Goal: Information Seeking & Learning: Check status

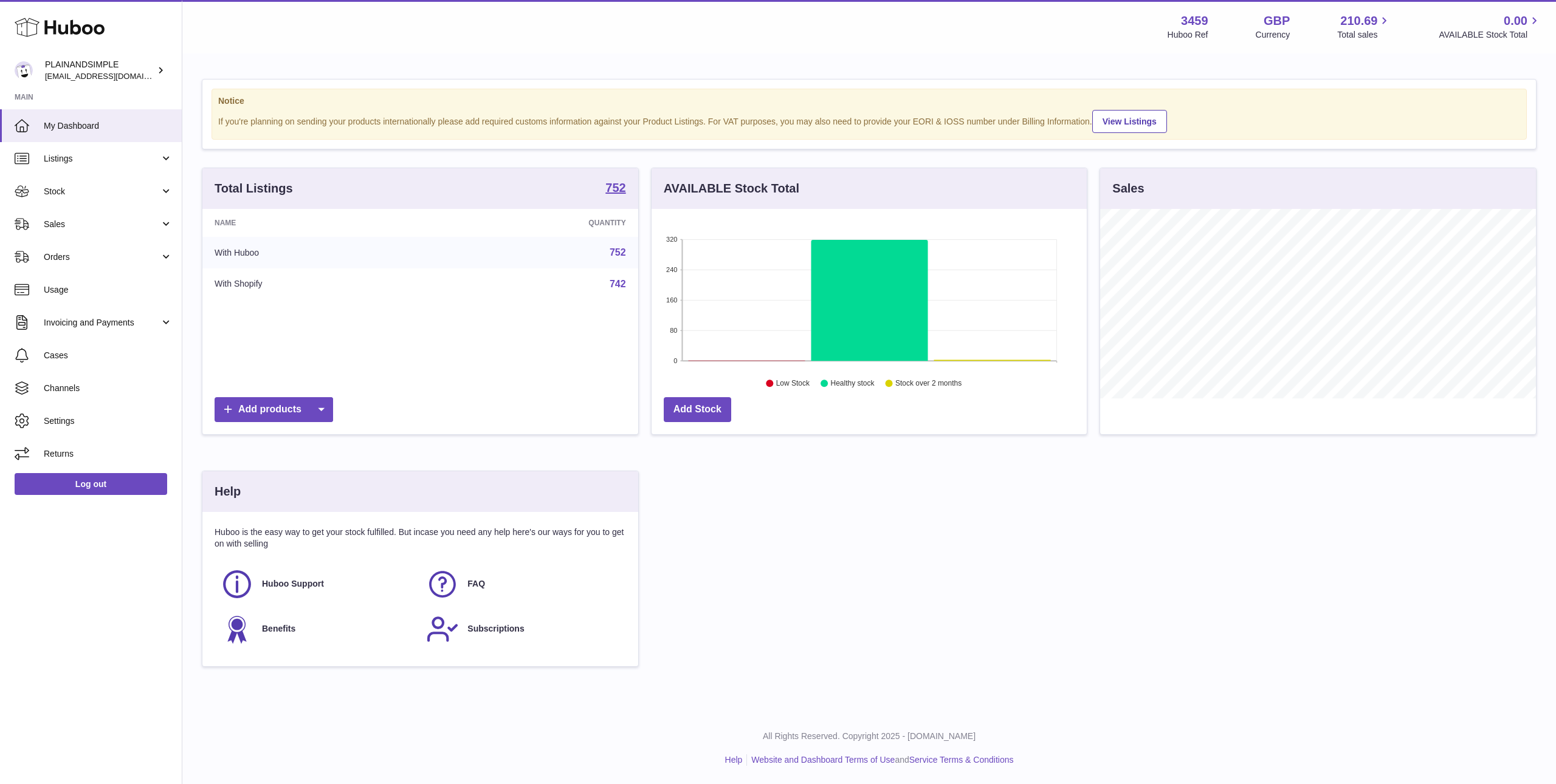
scroll to position [189, 435]
click at [66, 229] on span "Sales" at bounding box center [102, 225] width 116 height 12
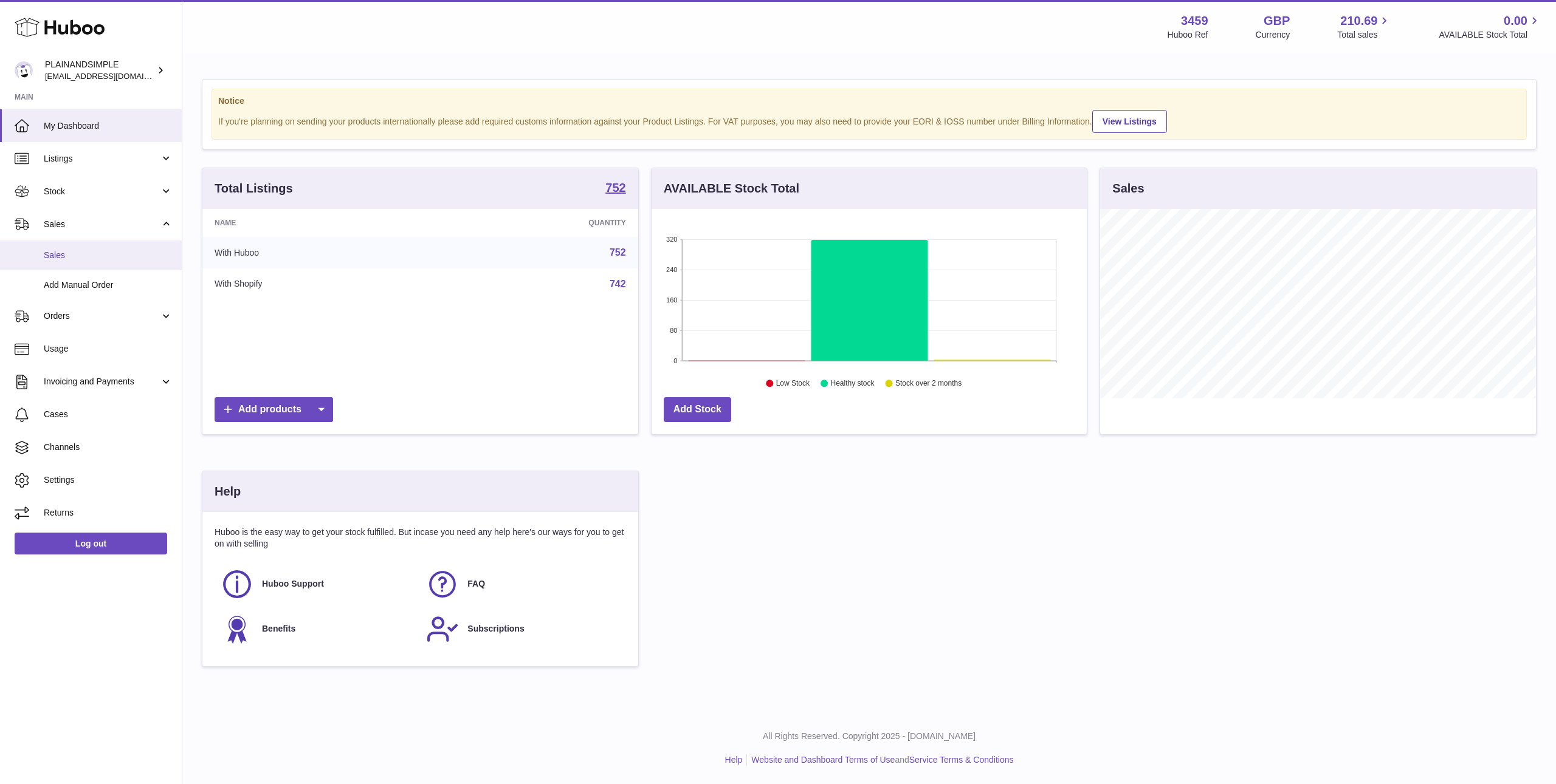
click at [70, 251] on span "Sales" at bounding box center [108, 255] width 128 height 12
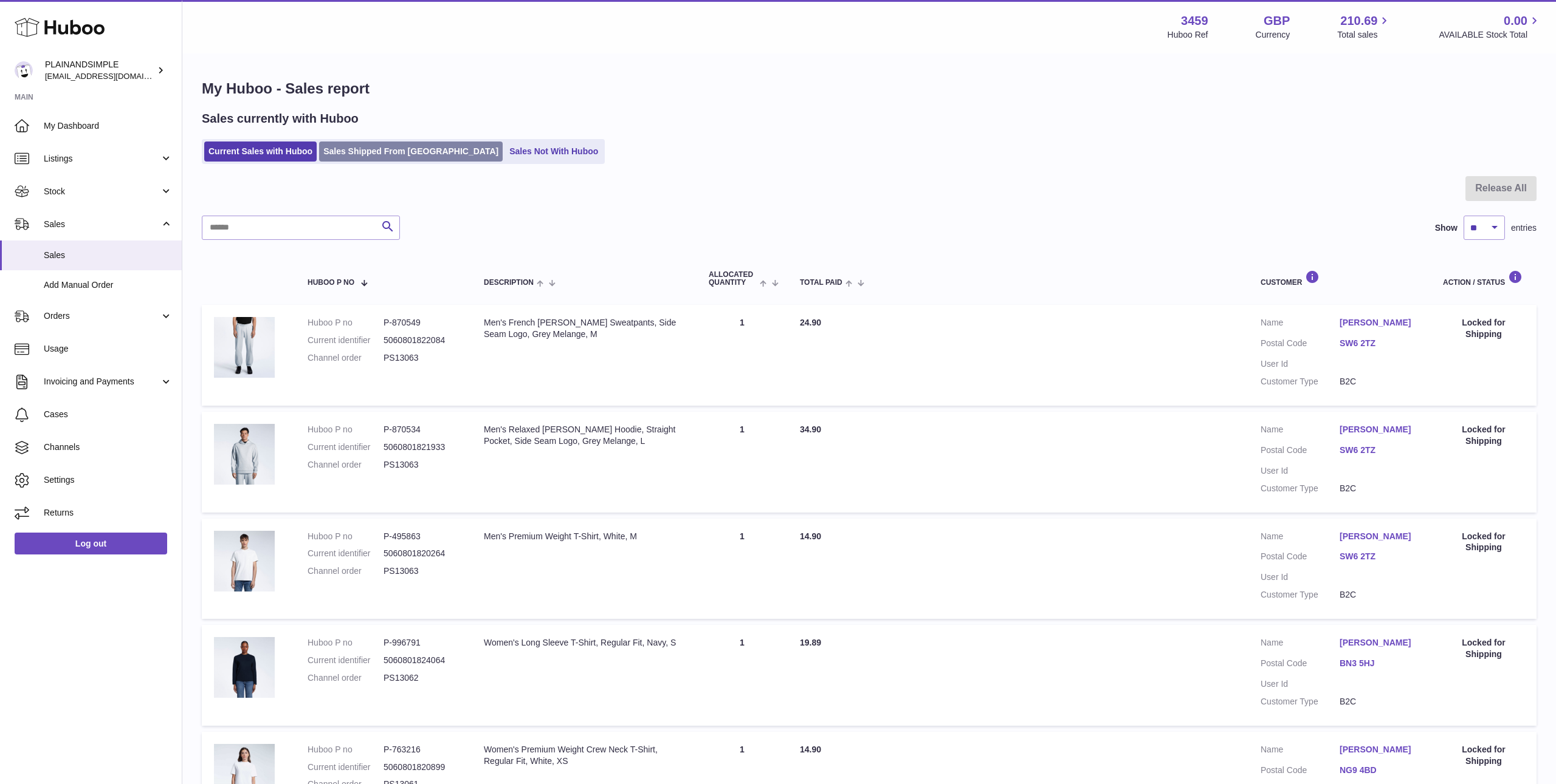
click at [406, 158] on link "Sales Shipped From [GEOGRAPHIC_DATA]" at bounding box center [411, 152] width 183 height 20
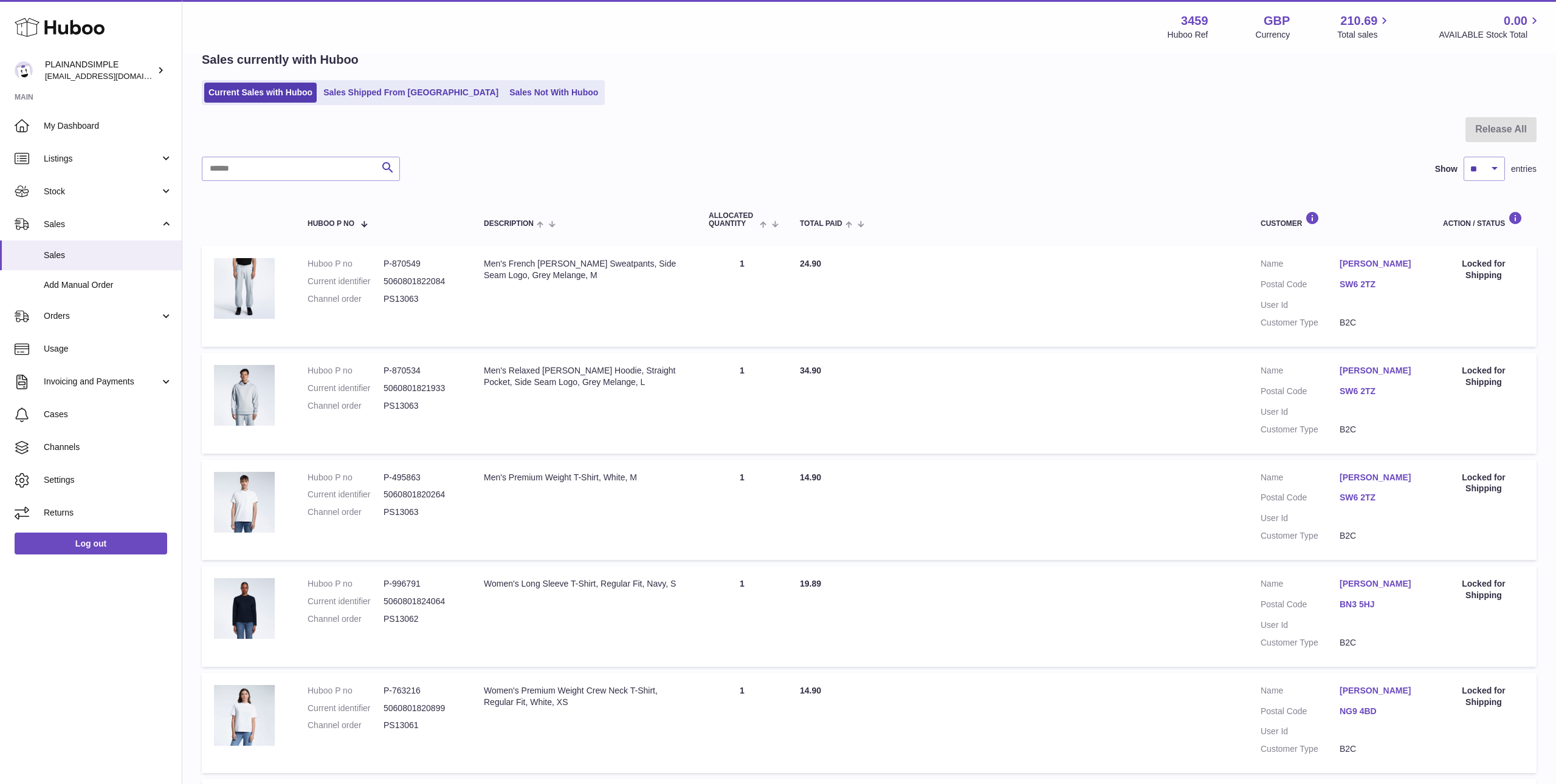
scroll to position [94, 0]
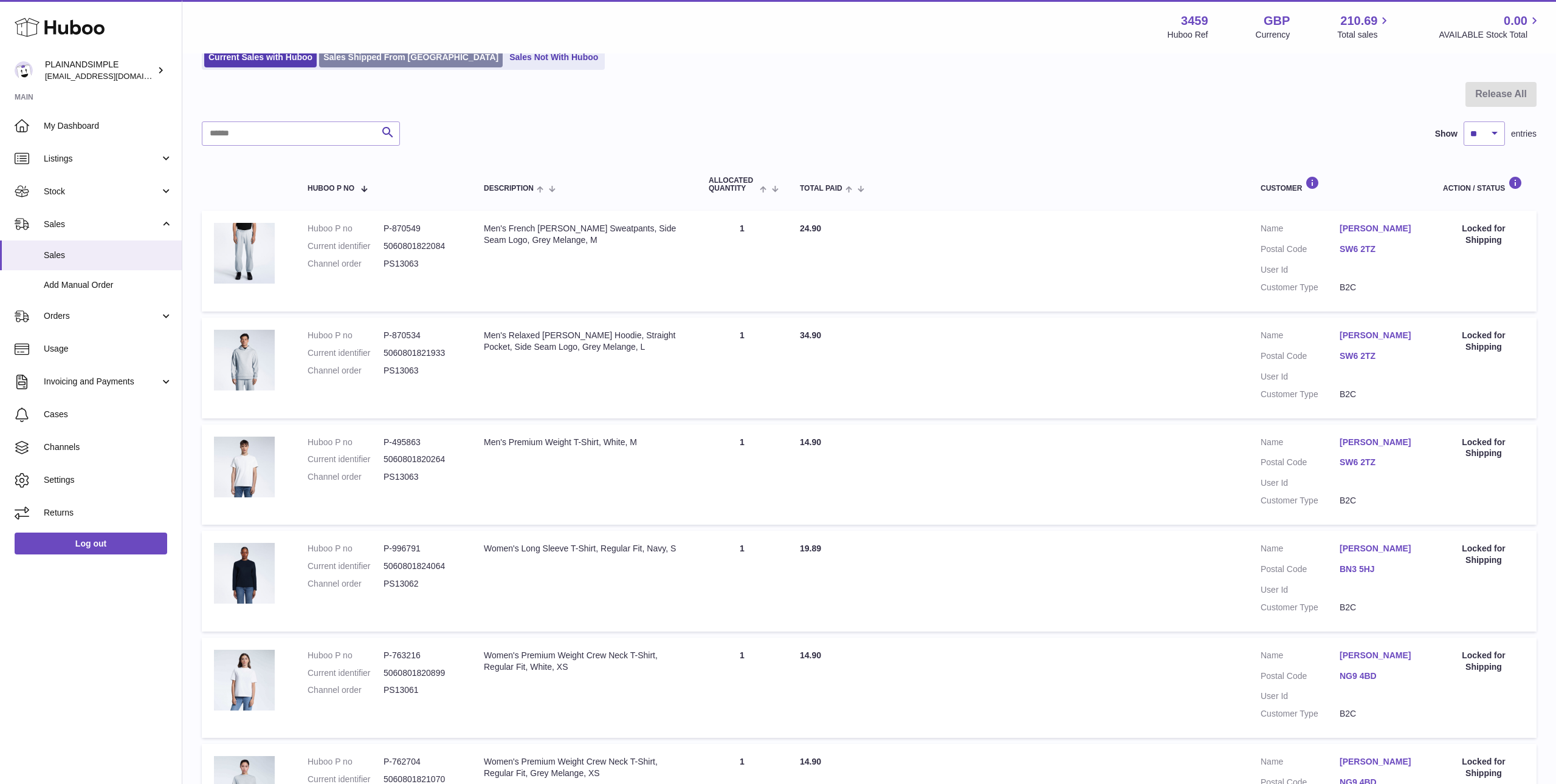
click at [364, 65] on link "Sales Shipped From [GEOGRAPHIC_DATA]" at bounding box center [411, 57] width 183 height 20
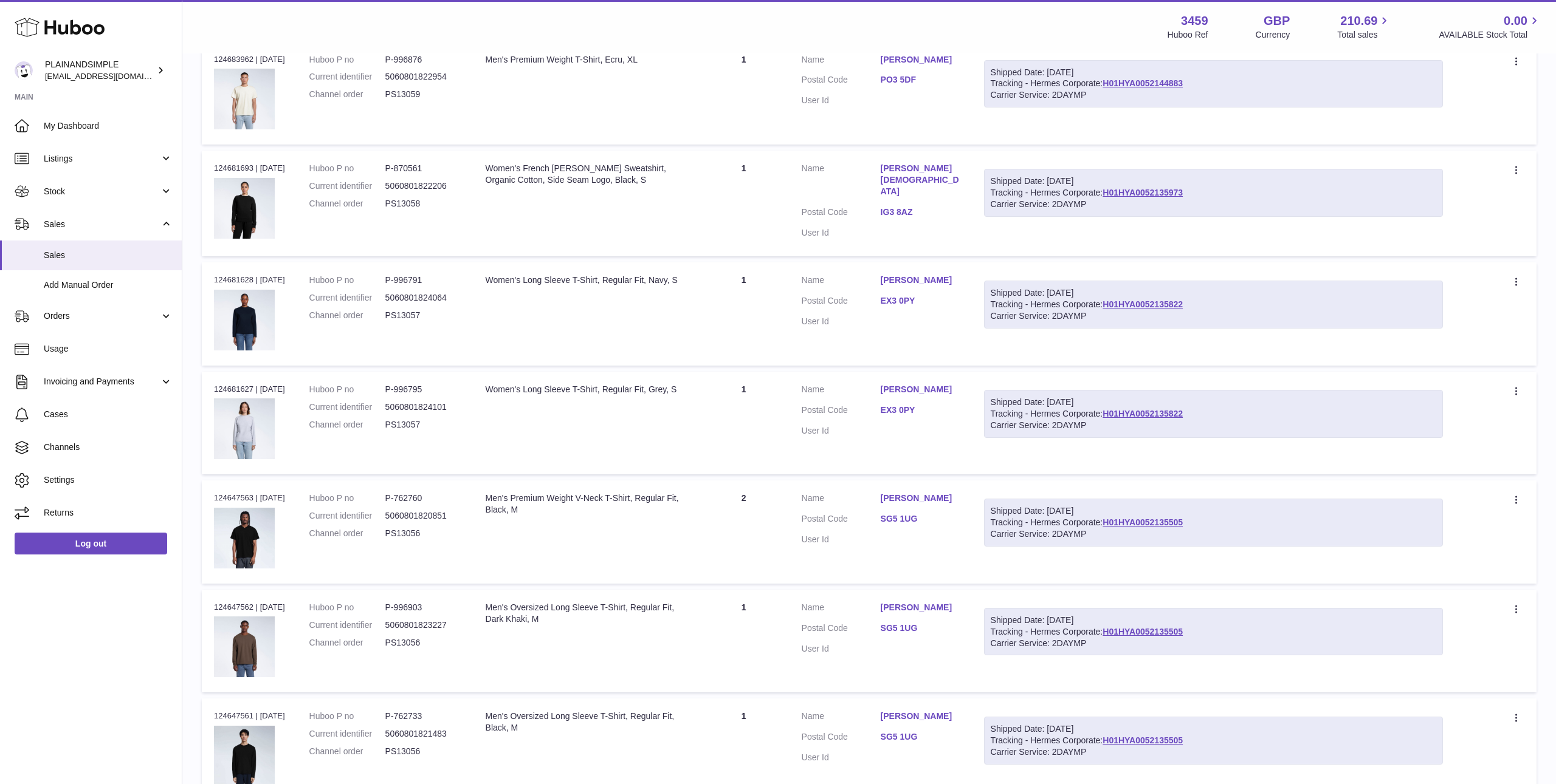
scroll to position [720, 0]
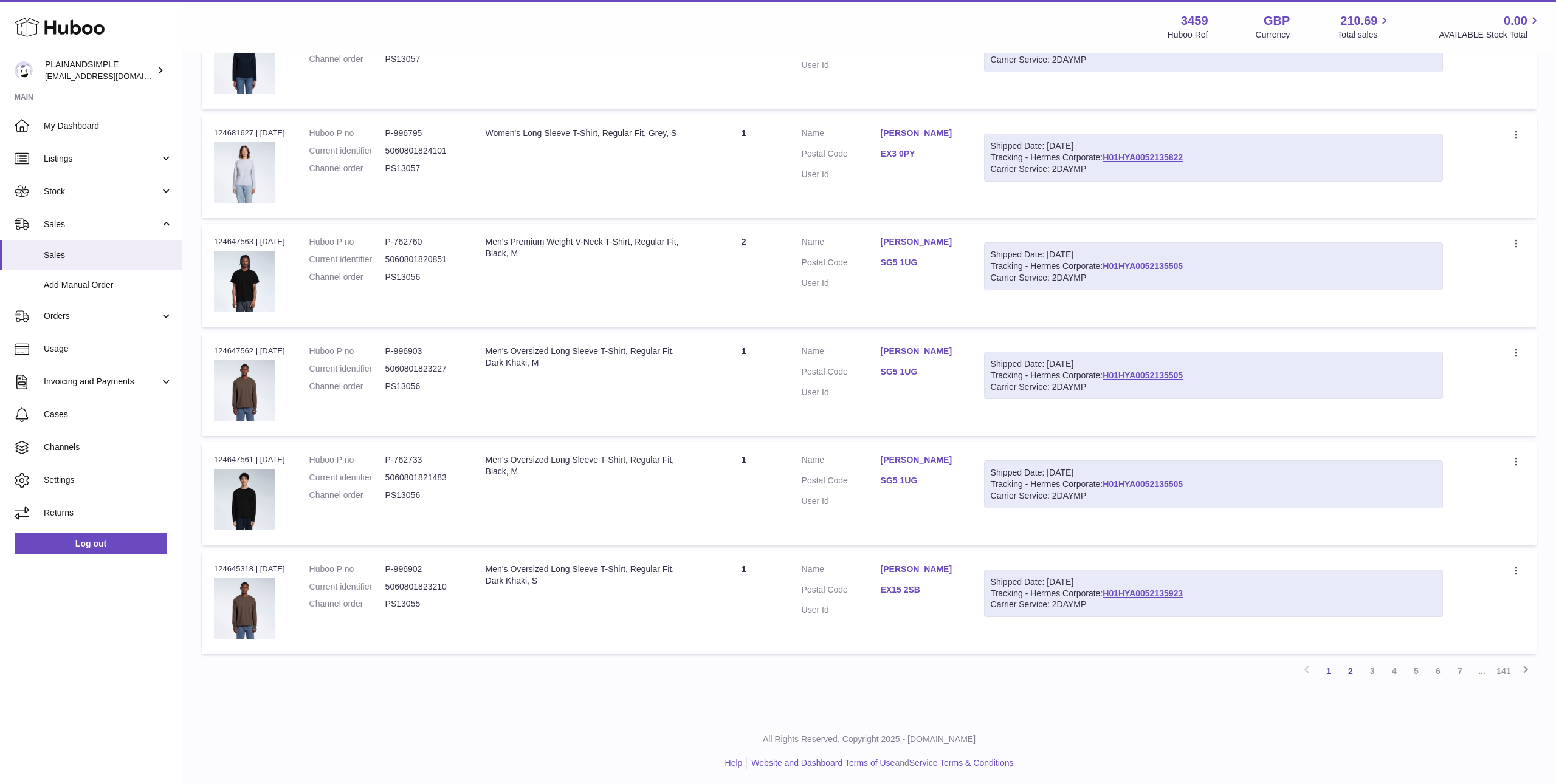
click at [1349, 672] on link "2" at bounding box center [1350, 671] width 22 height 22
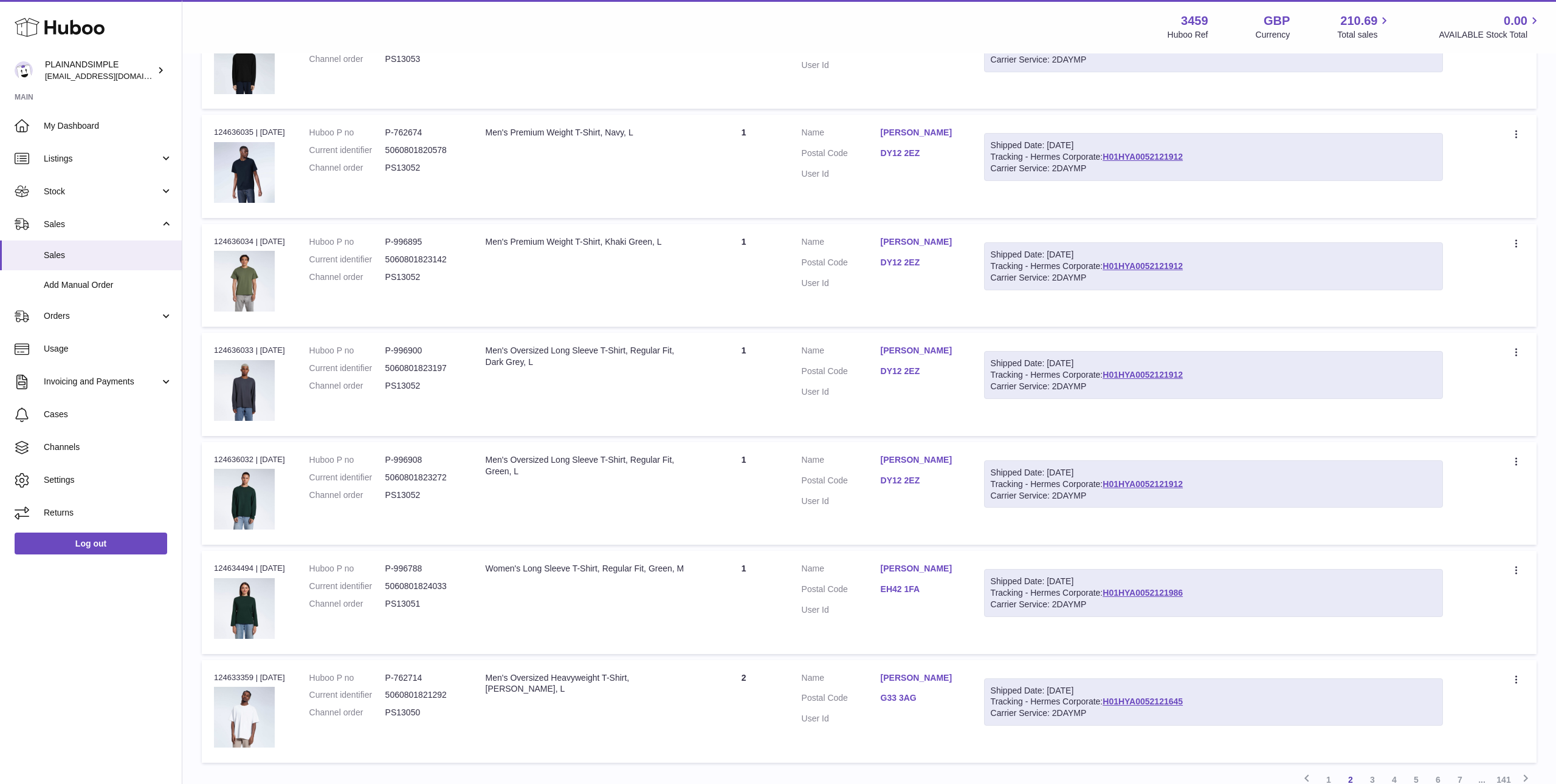
scroll to position [720, 0]
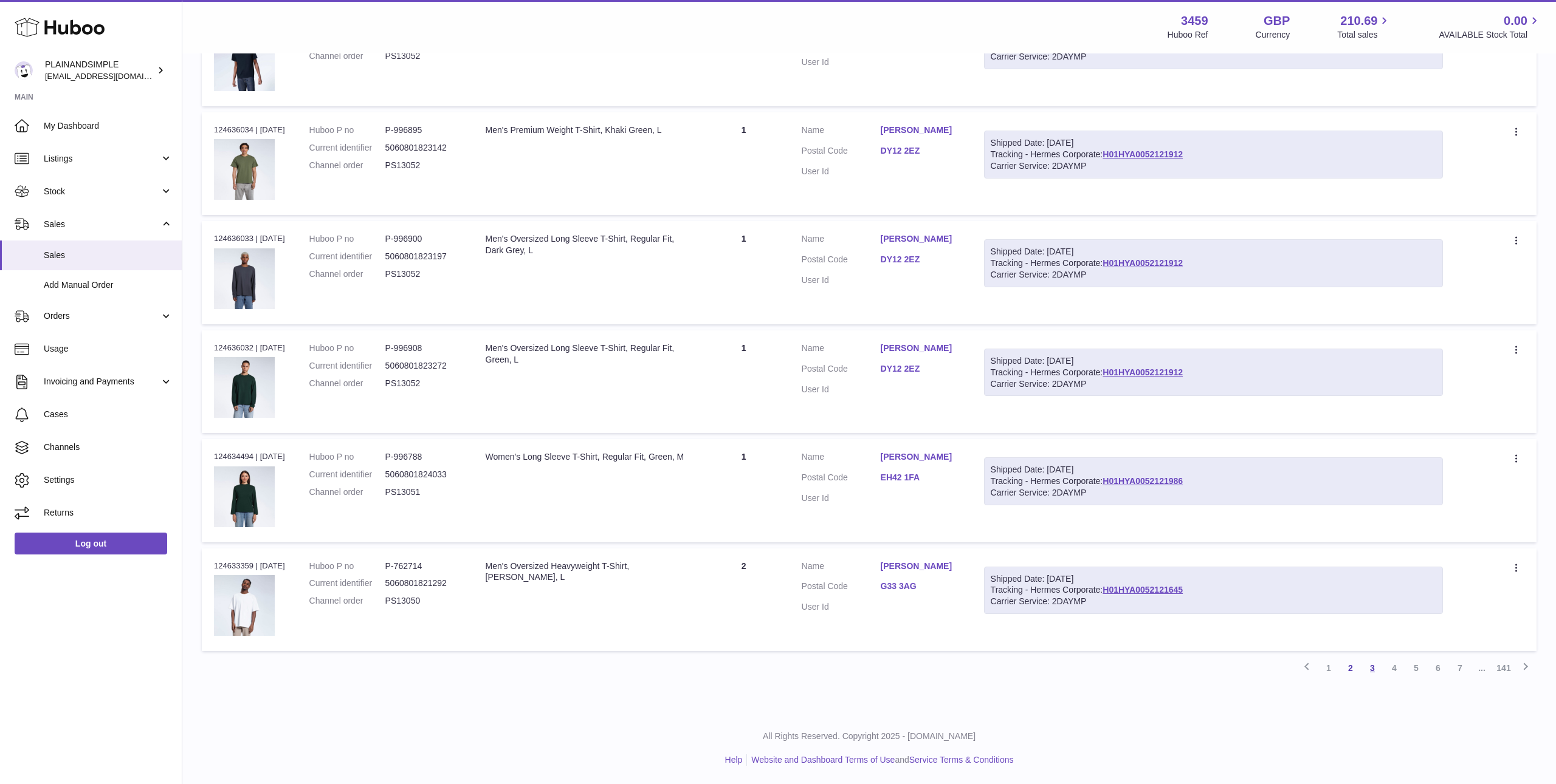
click at [1376, 668] on link "3" at bounding box center [1372, 668] width 22 height 22
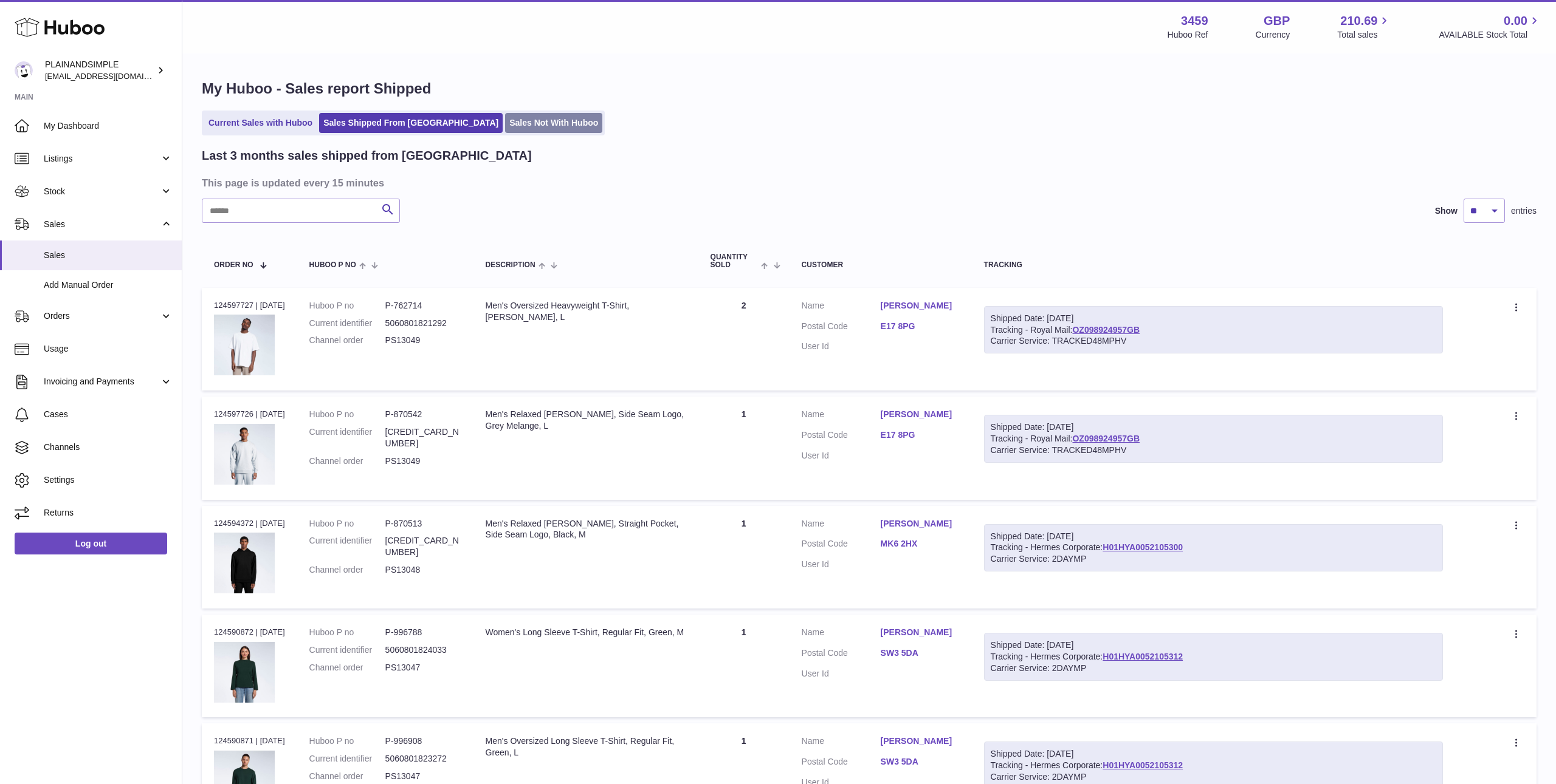
click at [511, 120] on link "Sales Not With Huboo" at bounding box center [553, 123] width 97 height 20
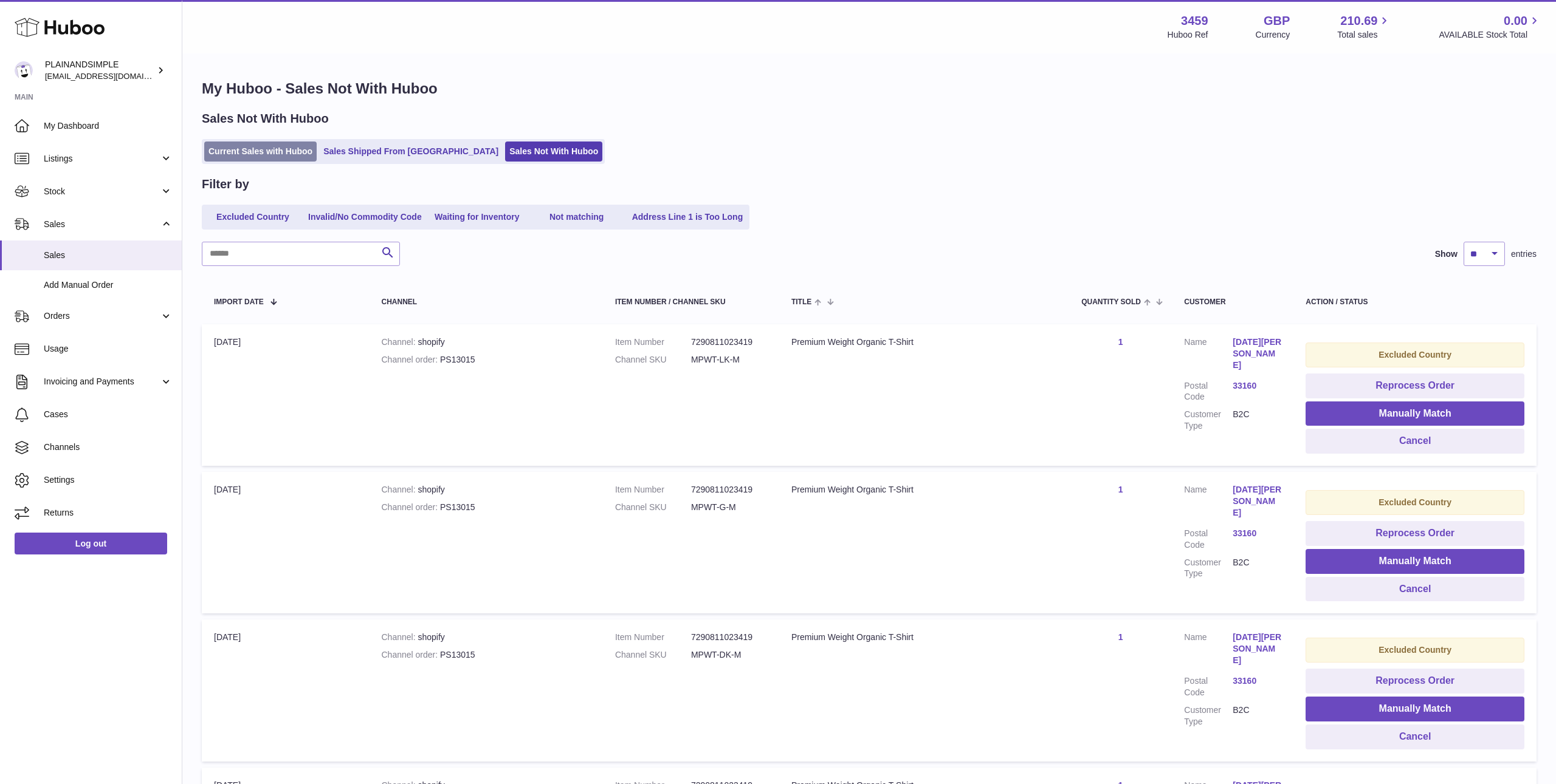
click at [262, 153] on link "Current Sales with Huboo" at bounding box center [260, 152] width 112 height 20
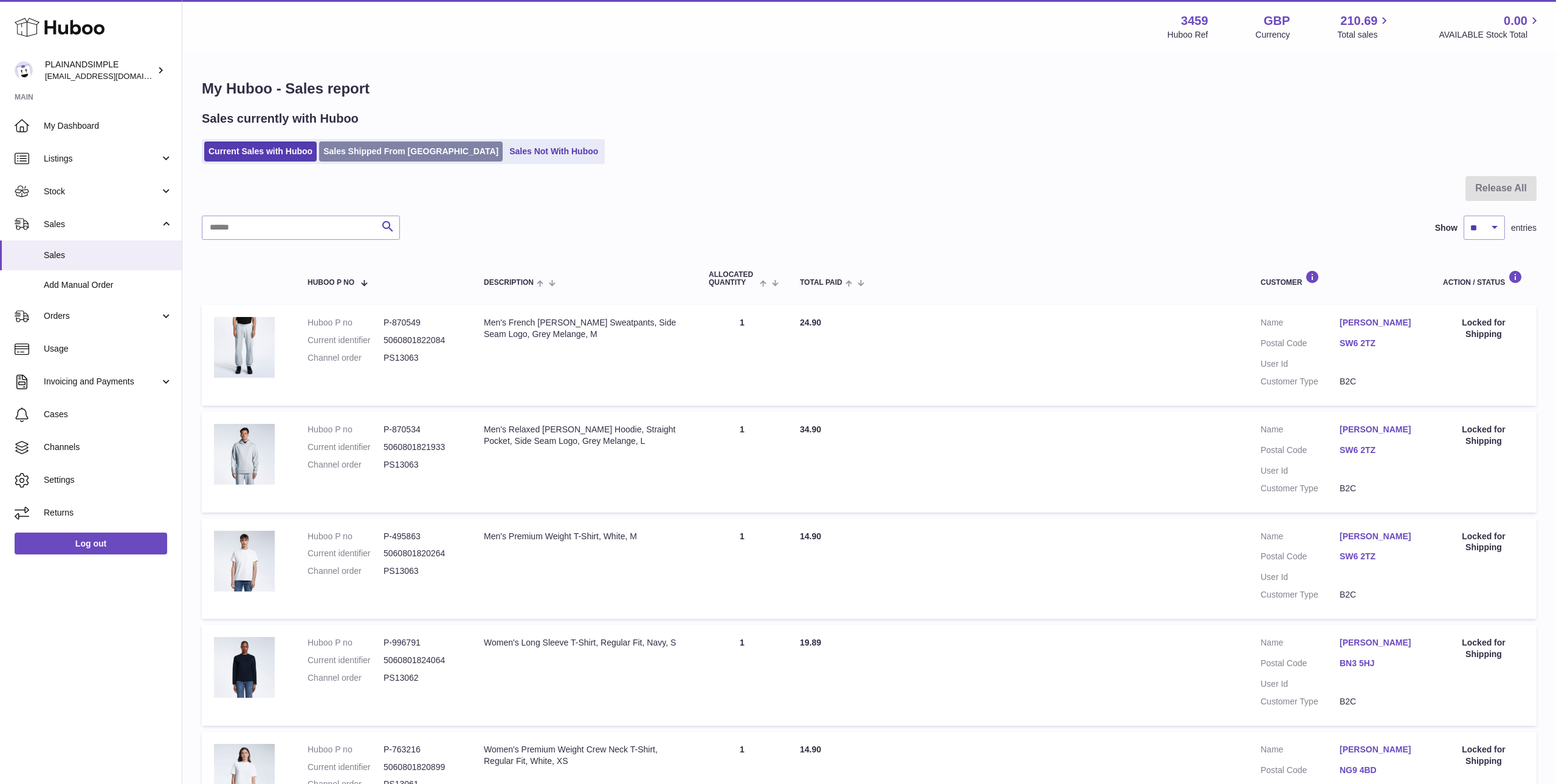
click at [358, 142] on link "Sales Shipped From [GEOGRAPHIC_DATA]" at bounding box center [411, 152] width 183 height 20
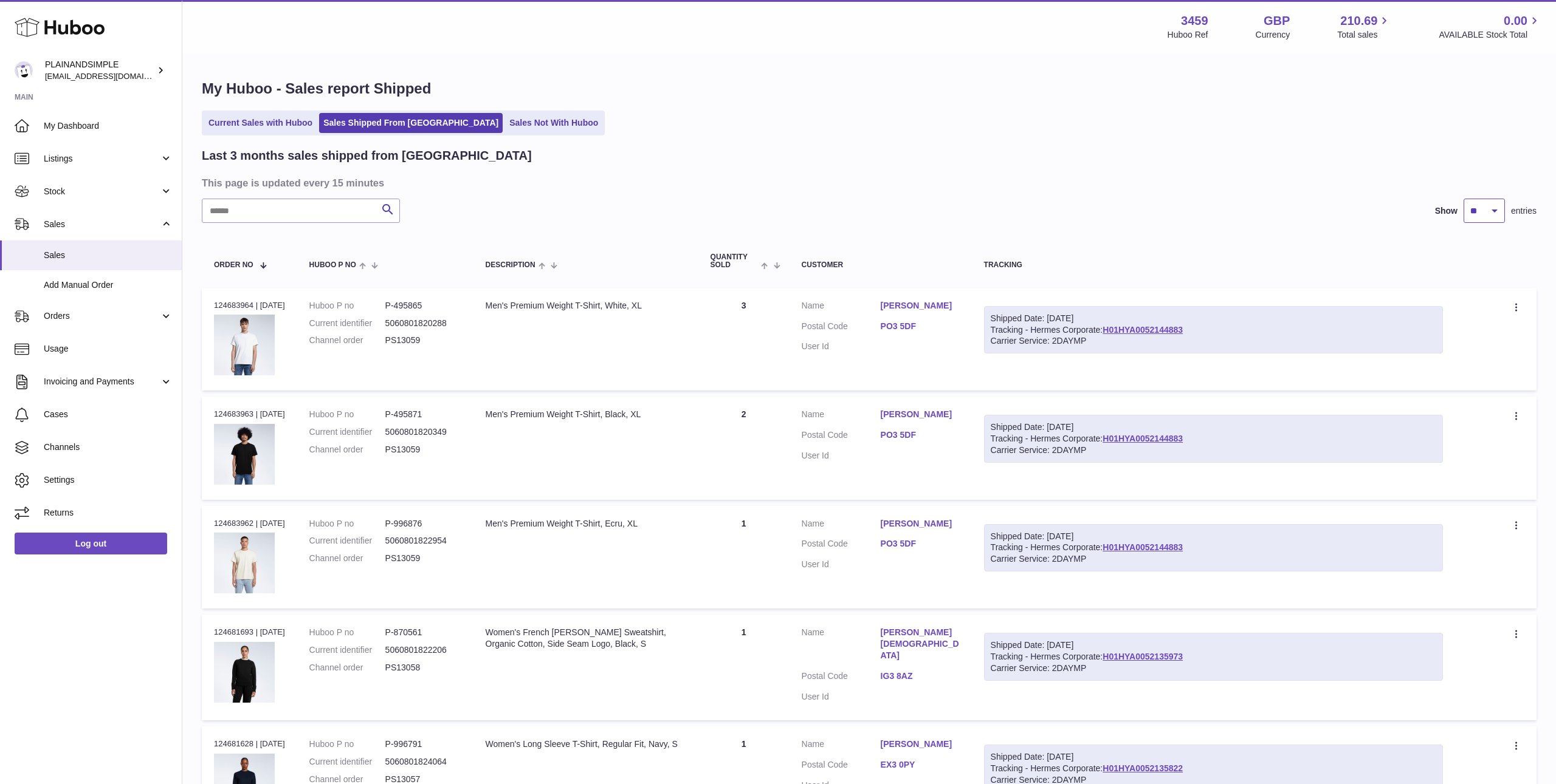
click at [1466, 221] on select "** ** **" at bounding box center [1484, 210] width 41 height 24
select select "**"
click at [1463, 198] on select "** ** **" at bounding box center [1484, 210] width 41 height 24
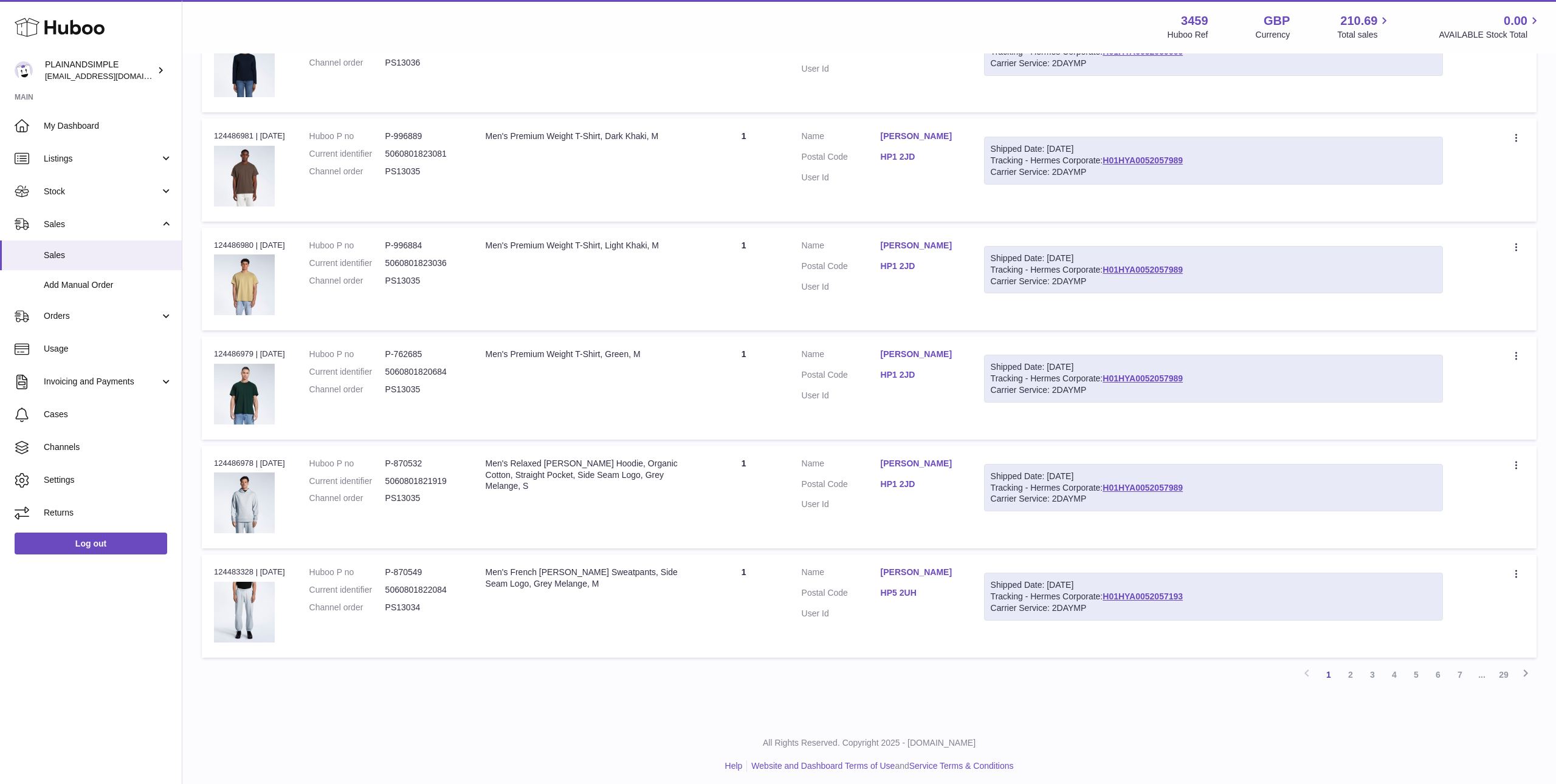
scroll to position [5081, 0]
click at [1348, 669] on link "2" at bounding box center [1350, 672] width 22 height 22
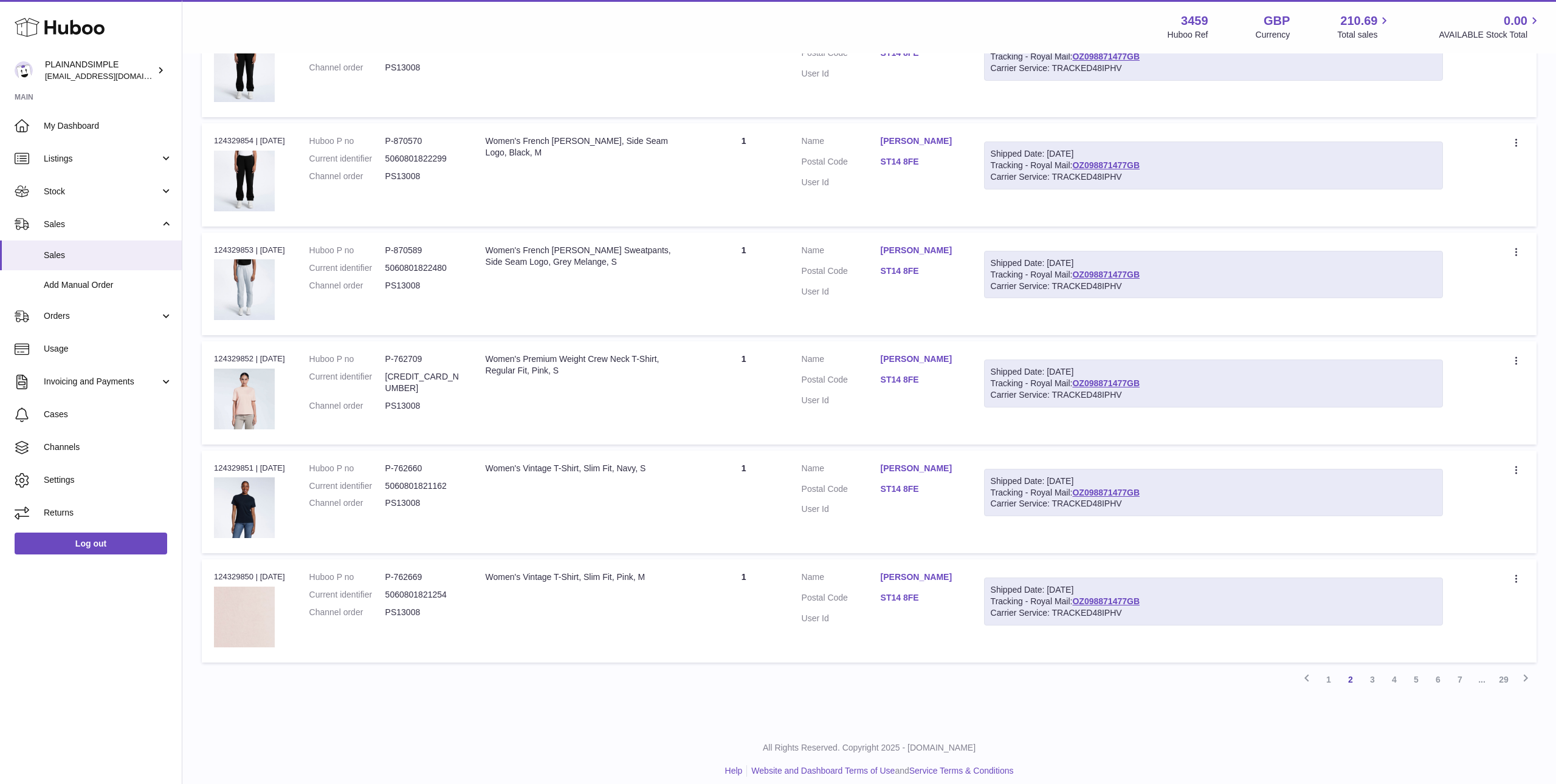
scroll to position [5081, 0]
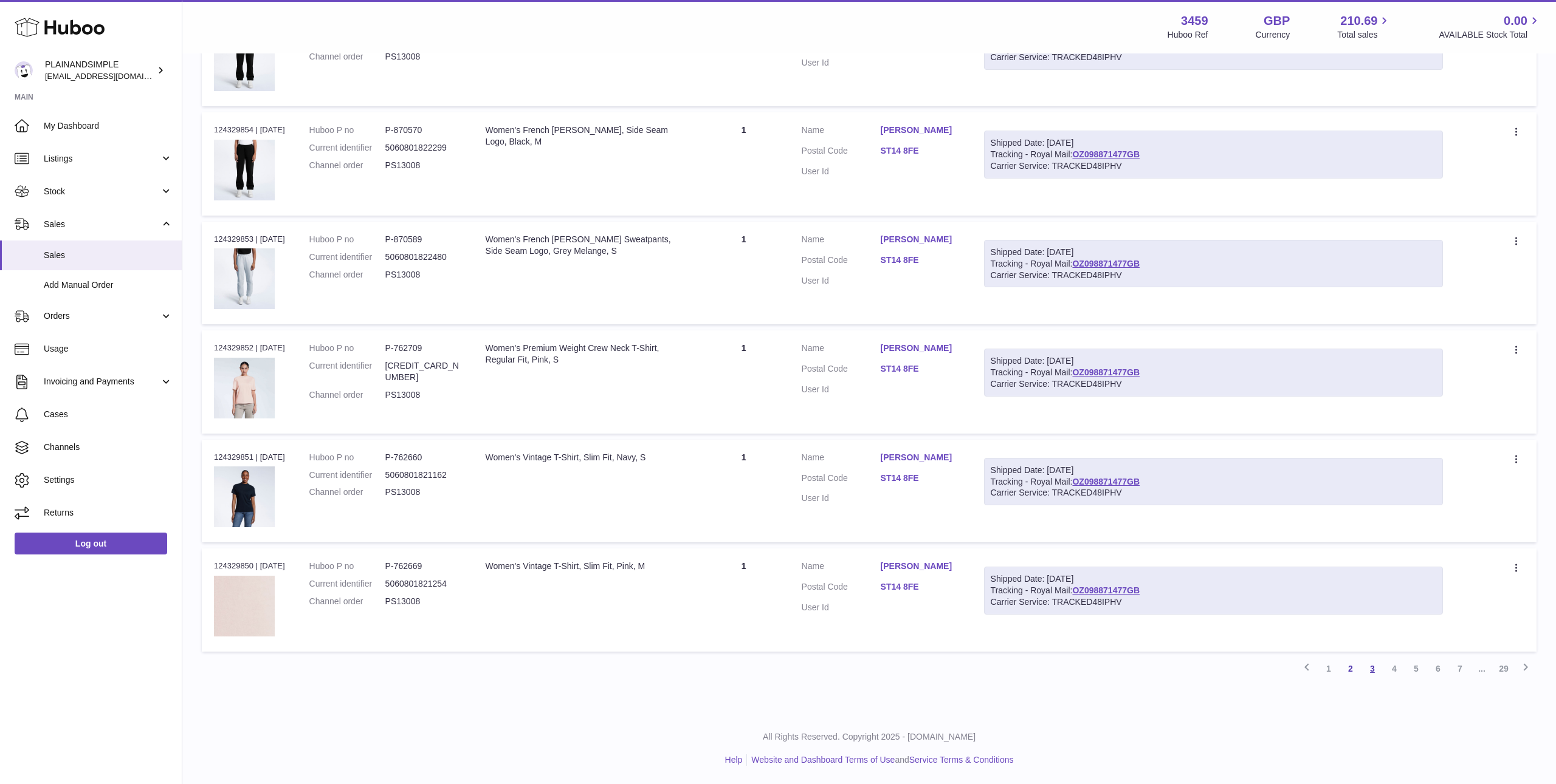
click at [1373, 671] on link "3" at bounding box center [1372, 669] width 22 height 22
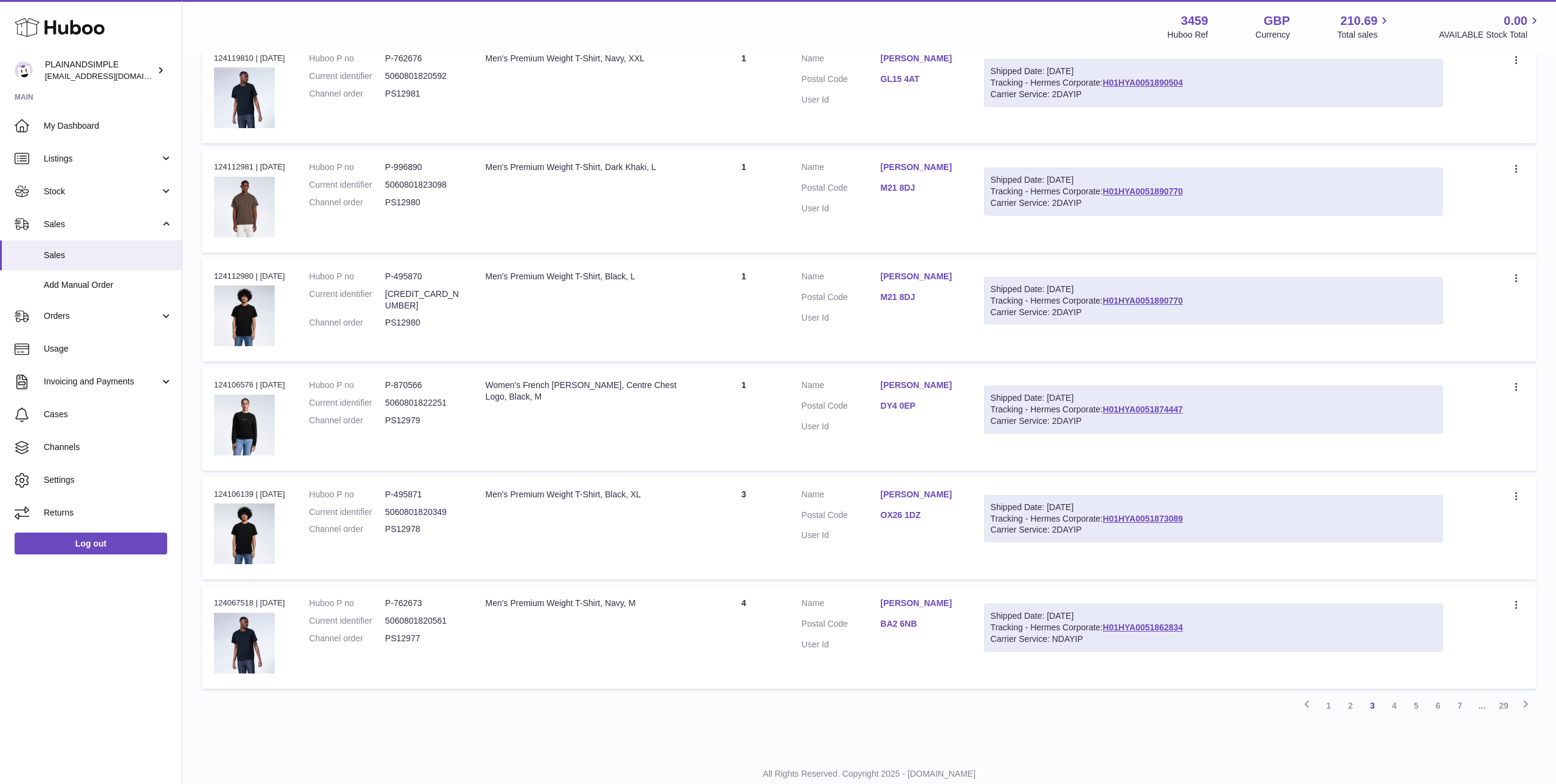
scroll to position [5081, 0]
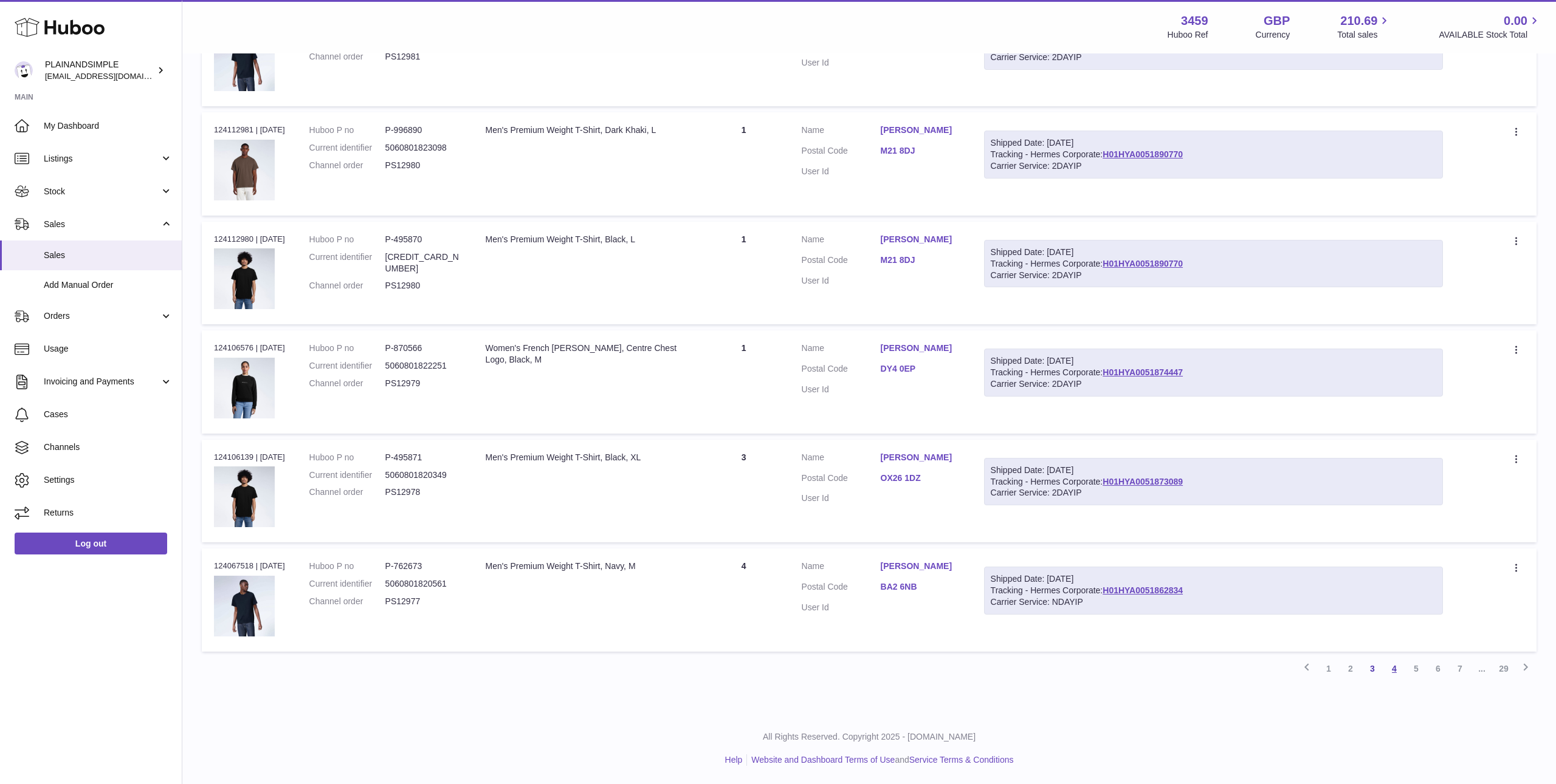
click at [1392, 670] on link "4" at bounding box center [1394, 669] width 22 height 22
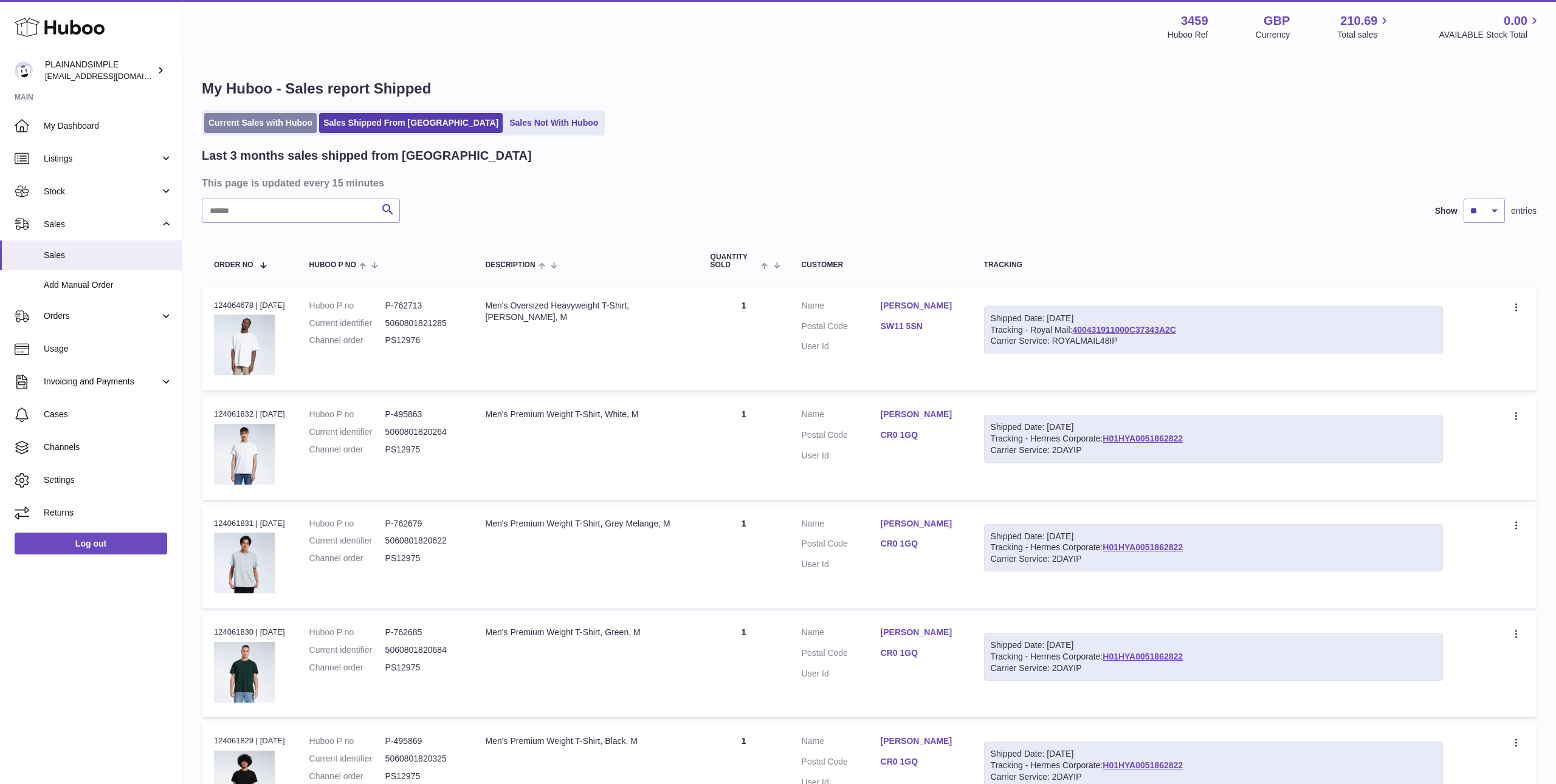
click at [253, 123] on link "Current Sales with Huboo" at bounding box center [260, 123] width 112 height 20
